Goal: Information Seeking & Learning: Learn about a topic

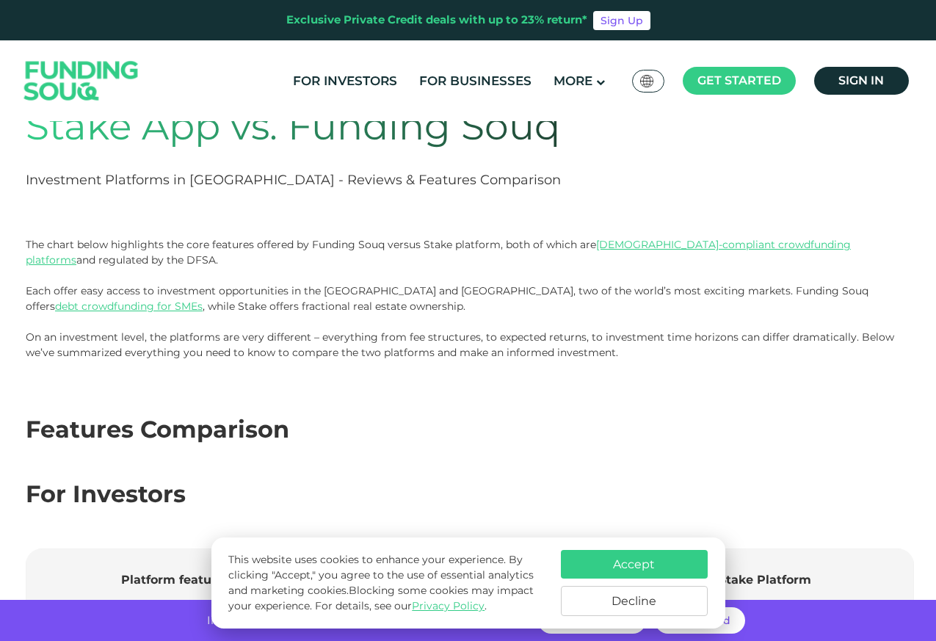
scroll to position [528, 0]
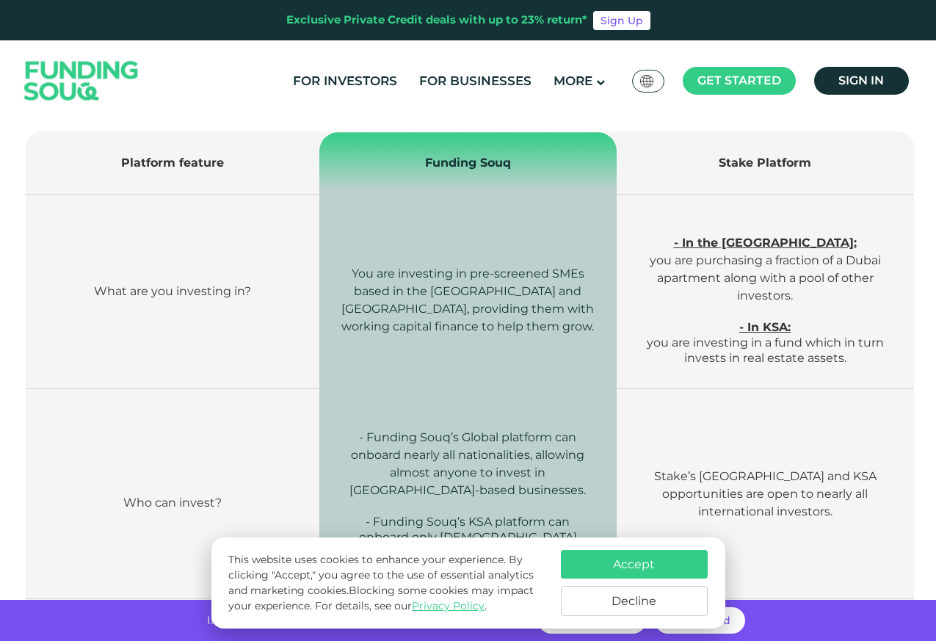
click at [636, 566] on button "Accept" at bounding box center [634, 564] width 147 height 29
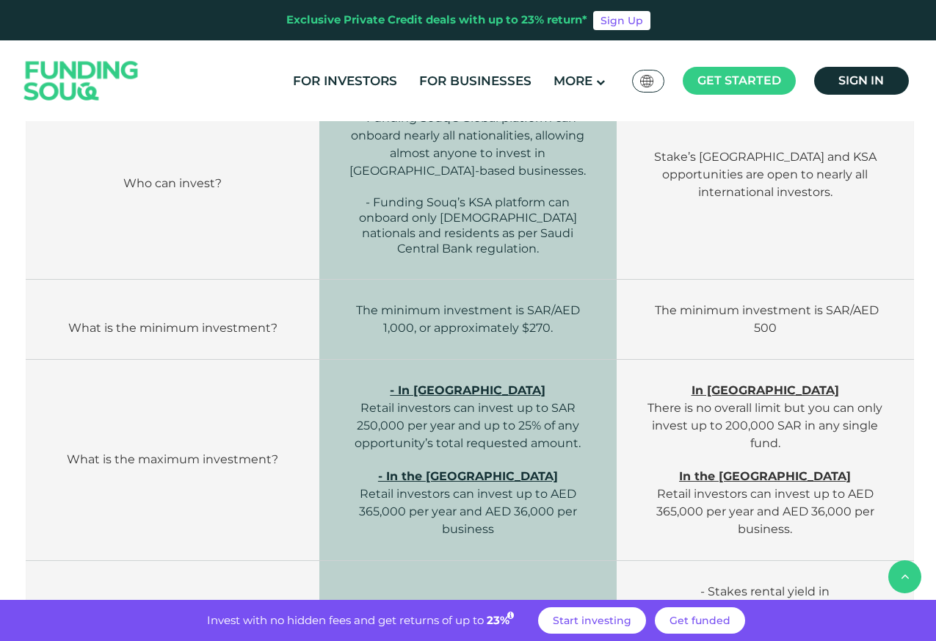
scroll to position [1057, 0]
